Goal: Task Accomplishment & Management: Complete application form

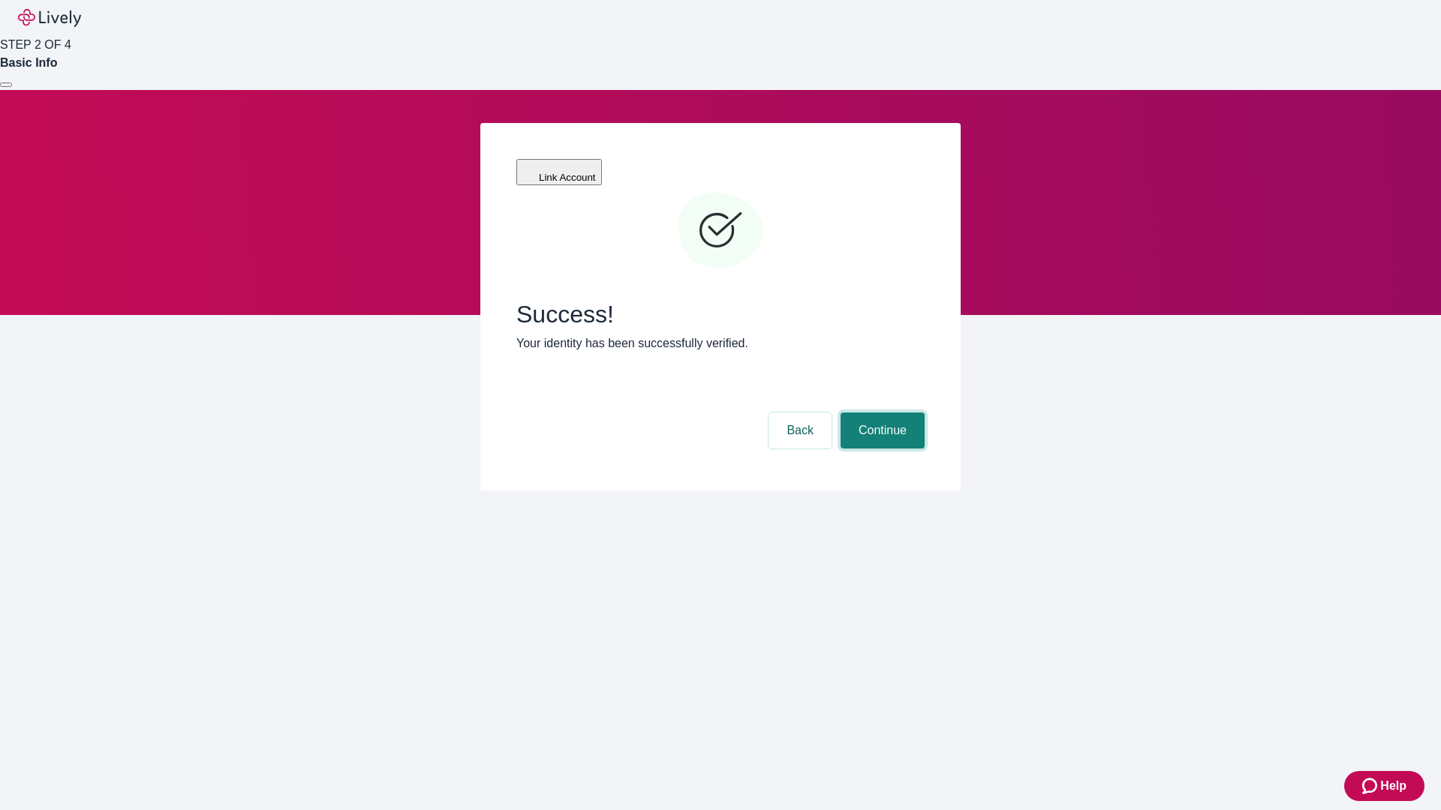
click at [880, 413] on button "Continue" at bounding box center [882, 431] width 84 height 36
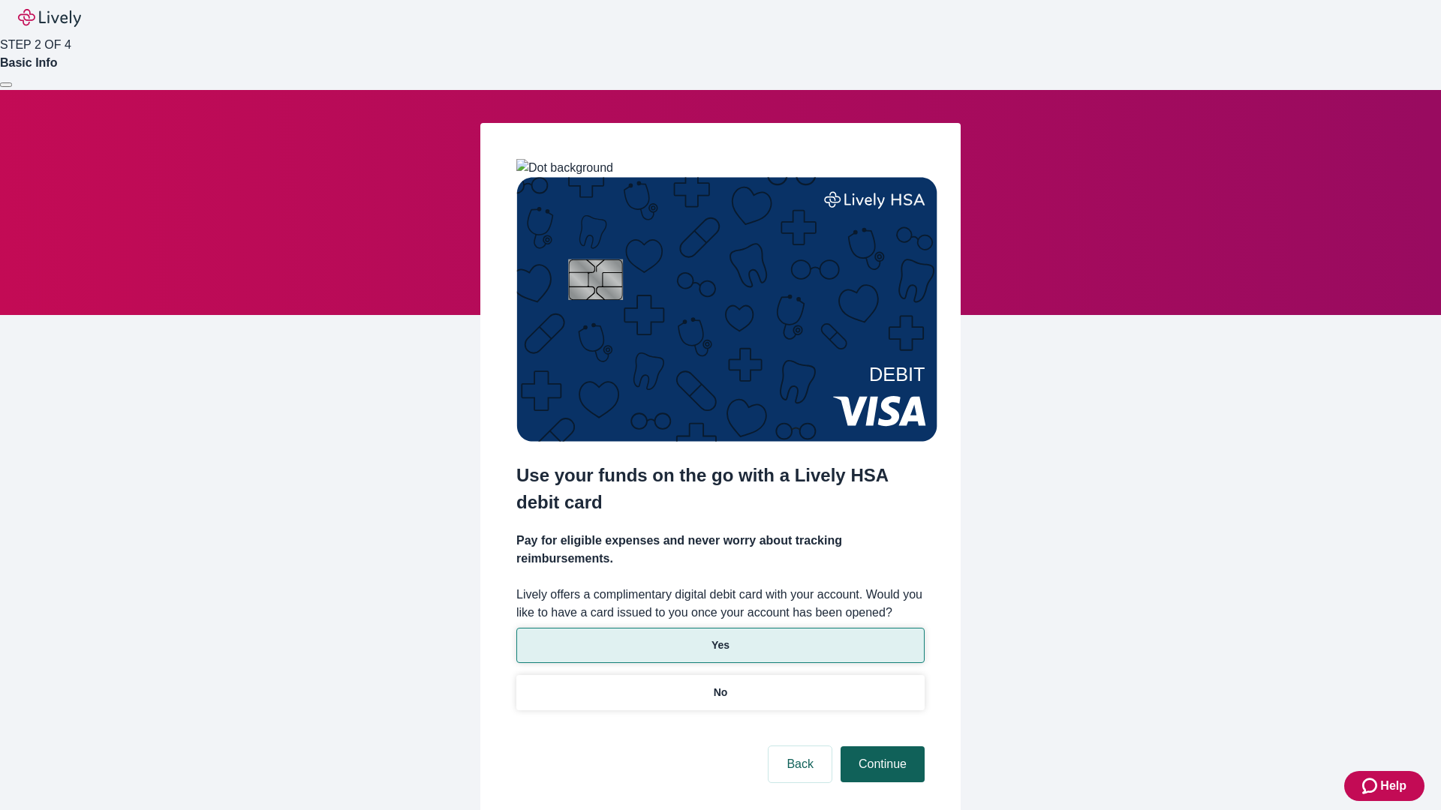
click at [720, 638] on p "Yes" at bounding box center [720, 646] width 18 height 16
click at [880, 747] on button "Continue" at bounding box center [882, 765] width 84 height 36
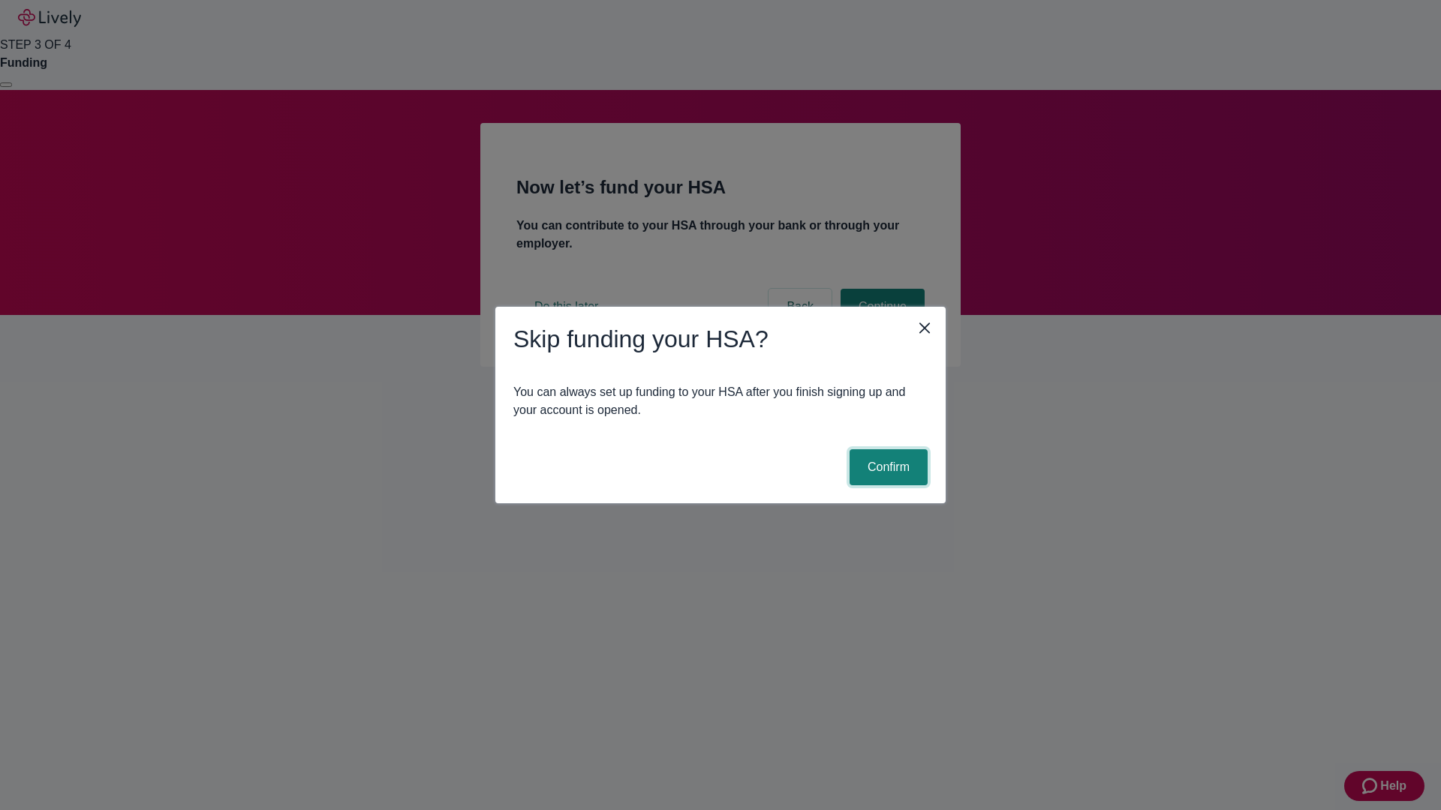
click at [886, 467] on button "Confirm" at bounding box center [888, 467] width 78 height 36
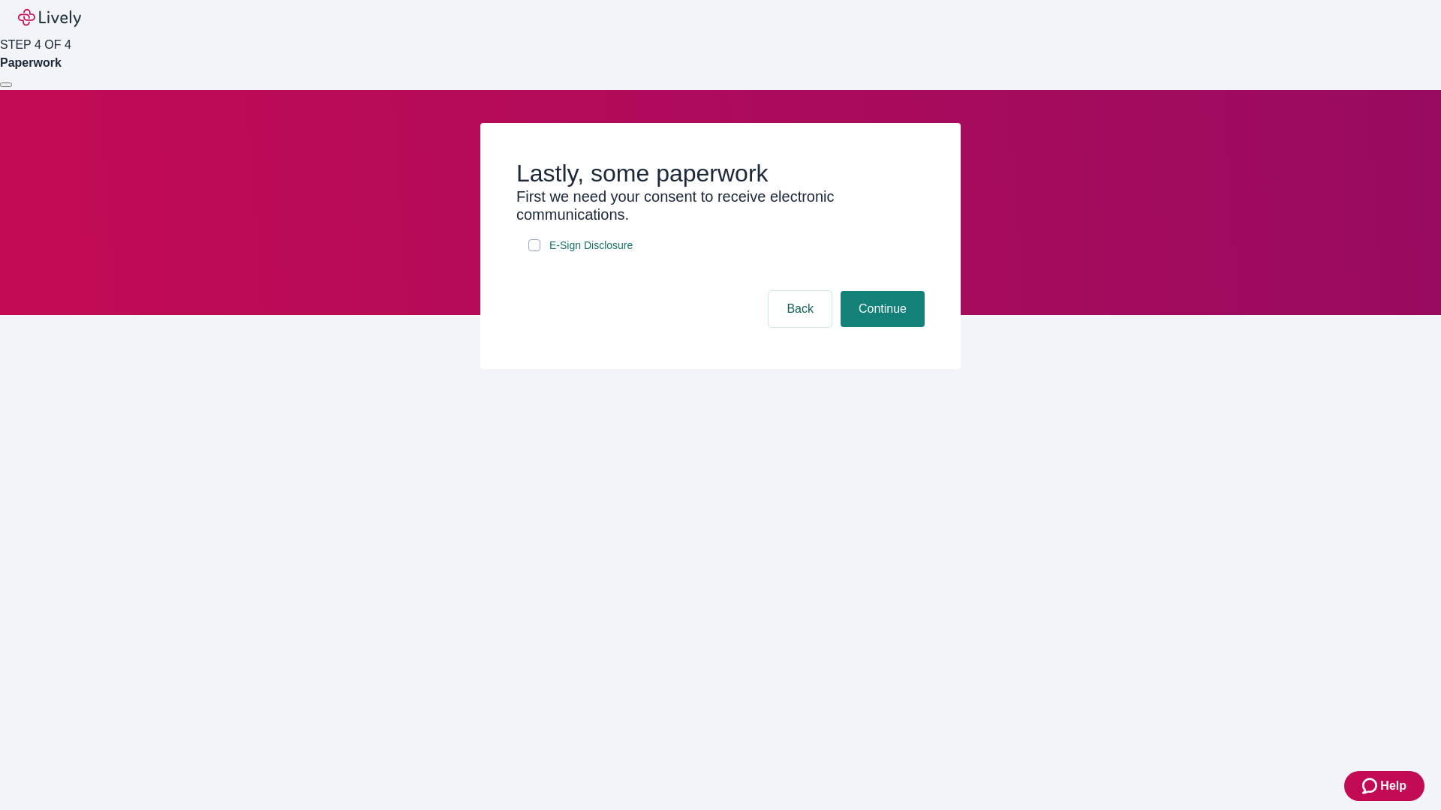
click at [534, 251] on input "E-Sign Disclosure" at bounding box center [534, 245] width 12 height 12
checkbox input "true"
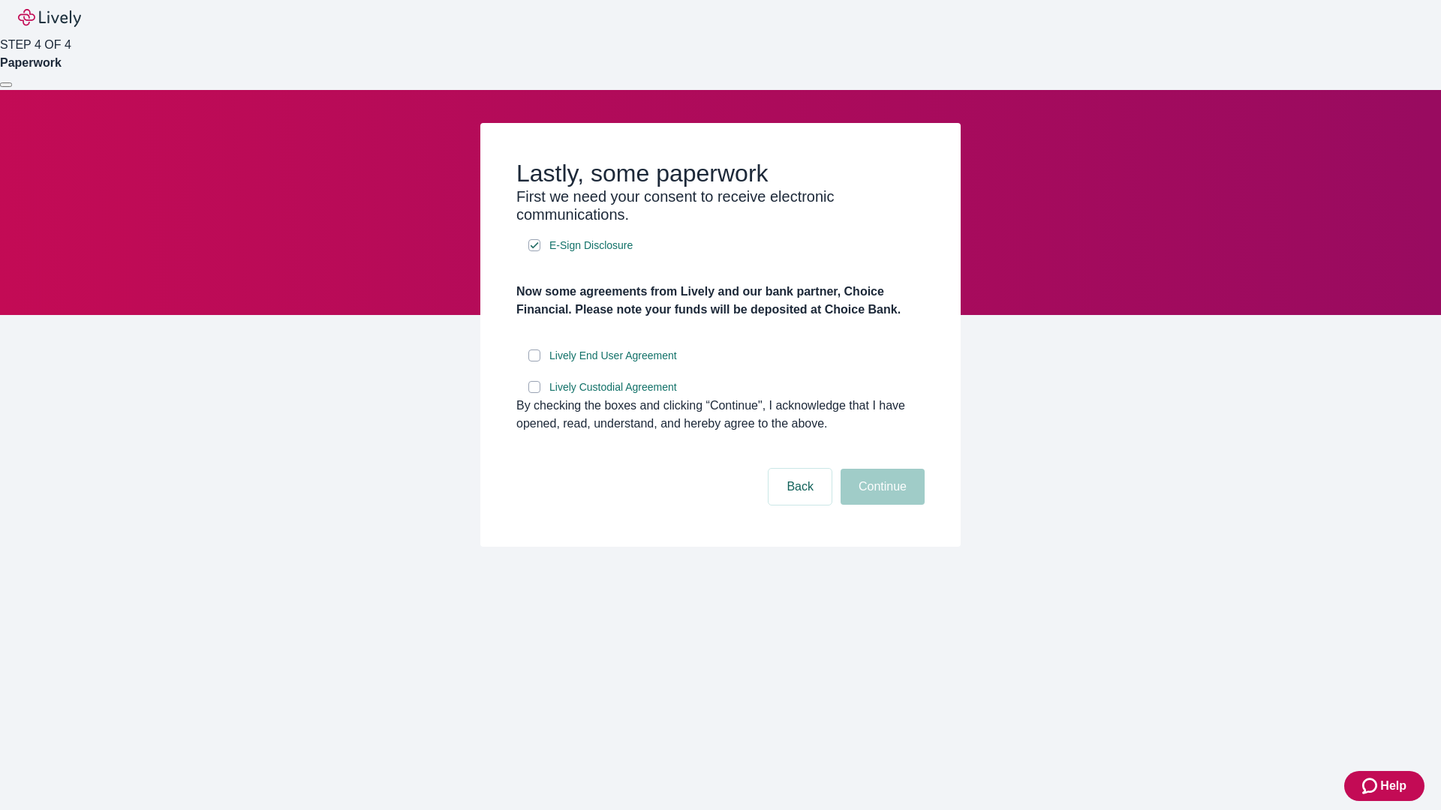
click at [534, 362] on input "Lively End User Agreement" at bounding box center [534, 356] width 12 height 12
checkbox input "true"
click at [534, 393] on input "Lively Custodial Agreement" at bounding box center [534, 387] width 12 height 12
checkbox input "true"
click at [880, 505] on button "Continue" at bounding box center [882, 487] width 84 height 36
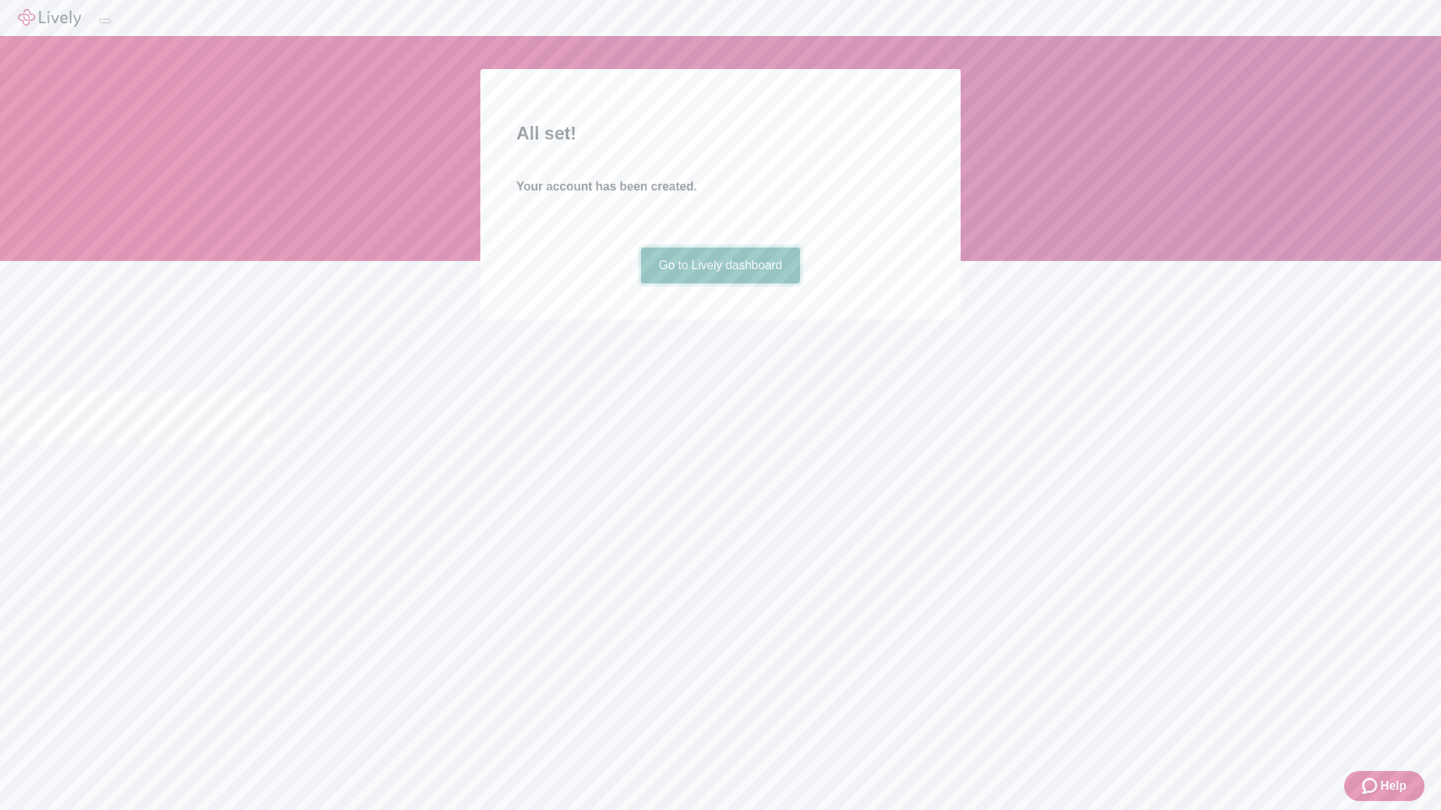
click at [720, 284] on link "Go to Lively dashboard" at bounding box center [721, 266] width 160 height 36
